Goal: Task Accomplishment & Management: Manage account settings

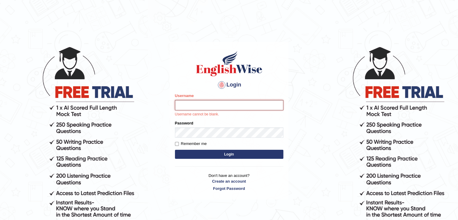
click at [202, 105] on input "Username" at bounding box center [229, 105] width 108 height 10
type input "[DEMOGRAPHIC_DATA]"
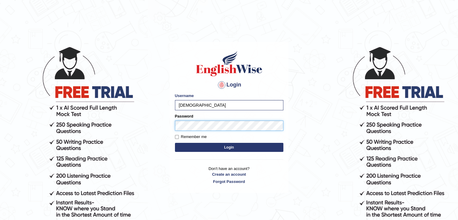
click at [175, 143] on button "Login" at bounding box center [229, 147] width 108 height 9
